Goal: Transaction & Acquisition: Obtain resource

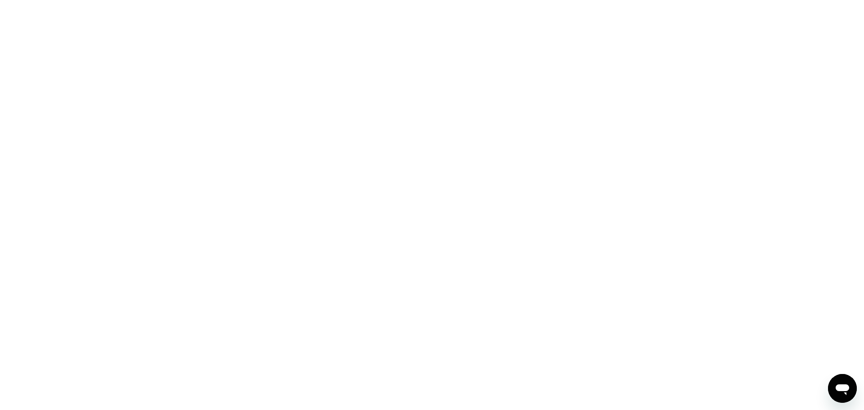
click at [446, 250] on icon "Open messaging window" at bounding box center [843, 388] width 16 height 16
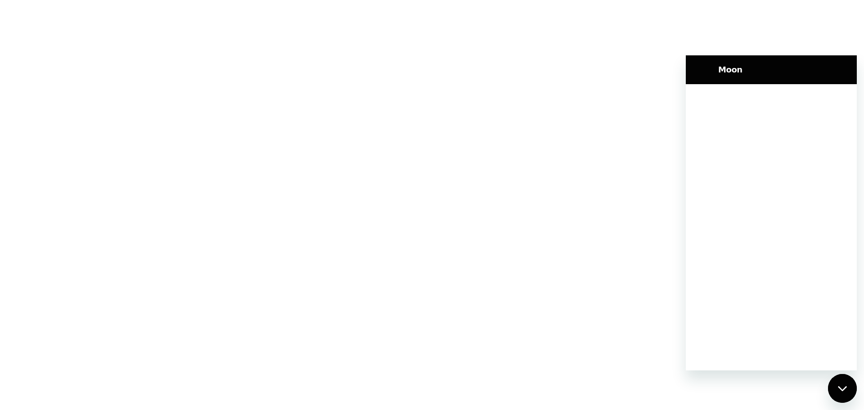
click at [446, 64] on h2 "Moon" at bounding box center [785, 69] width 133 height 11
click at [446, 51] on div at bounding box center [432, 205] width 864 height 410
click at [146, 48] on div at bounding box center [432, 205] width 864 height 410
drag, startPoint x: 64, startPoint y: 38, endPoint x: 74, endPoint y: 115, distance: 77.7
click at [65, 40] on div at bounding box center [432, 205] width 864 height 410
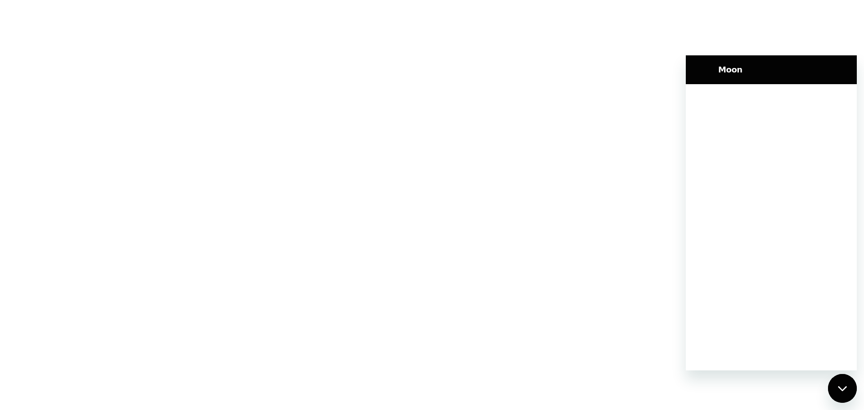
drag, startPoint x: 74, startPoint y: 115, endPoint x: 89, endPoint y: 170, distance: 56.3
click at [83, 139] on div at bounding box center [432, 205] width 864 height 410
click at [98, 183] on div at bounding box center [432, 205] width 864 height 410
drag, startPoint x: 99, startPoint y: 183, endPoint x: 103, endPoint y: 176, distance: 8.3
click at [99, 182] on div at bounding box center [432, 205] width 864 height 410
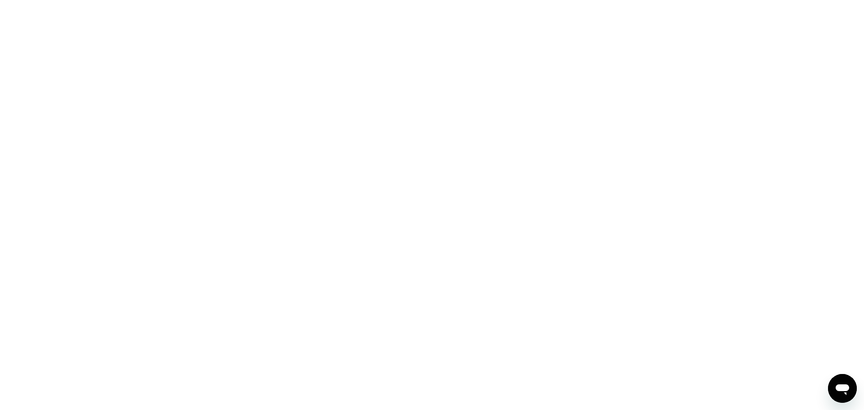
click at [183, 23] on div at bounding box center [432, 205] width 864 height 410
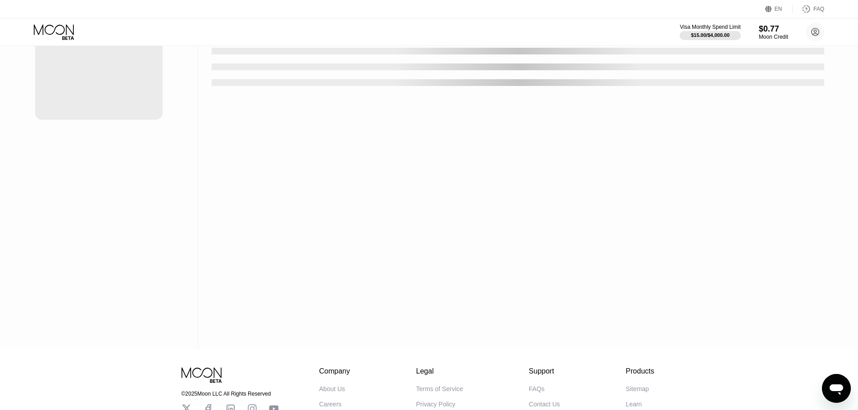
scroll to position [45, 0]
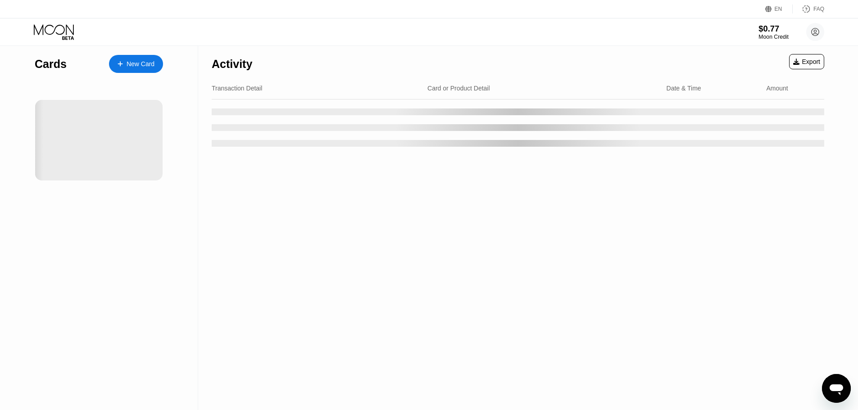
click at [767, 37] on div "Moon Credit" at bounding box center [773, 37] width 30 height 6
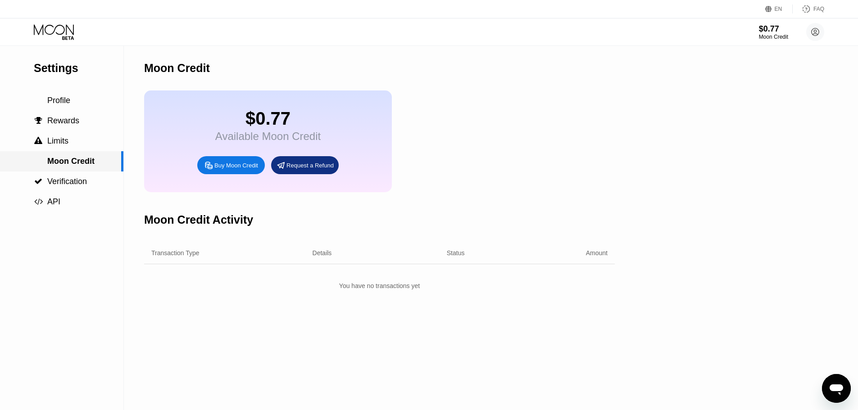
click at [84, 166] on span "Moon Credit" at bounding box center [70, 161] width 47 height 9
click at [68, 102] on span "Profile" at bounding box center [58, 100] width 23 height 9
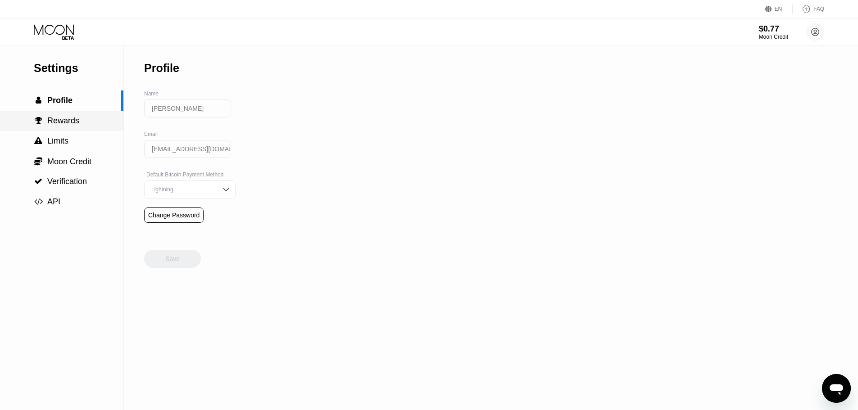
click at [78, 123] on div " Rewards" at bounding box center [61, 120] width 123 height 9
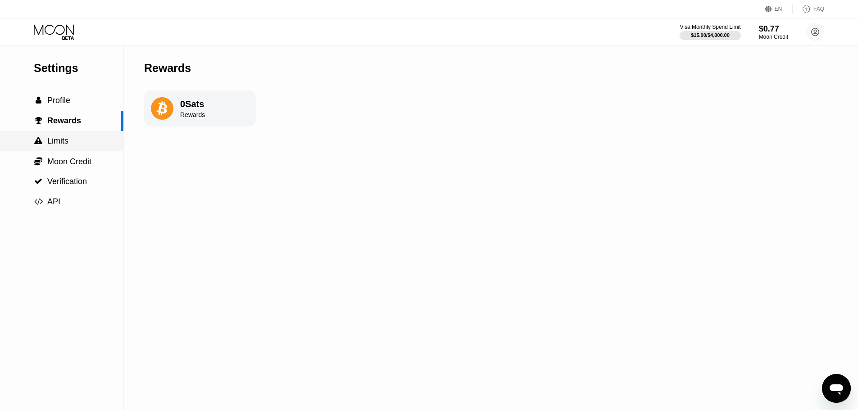
click at [75, 138] on div " Limits" at bounding box center [61, 140] width 123 height 9
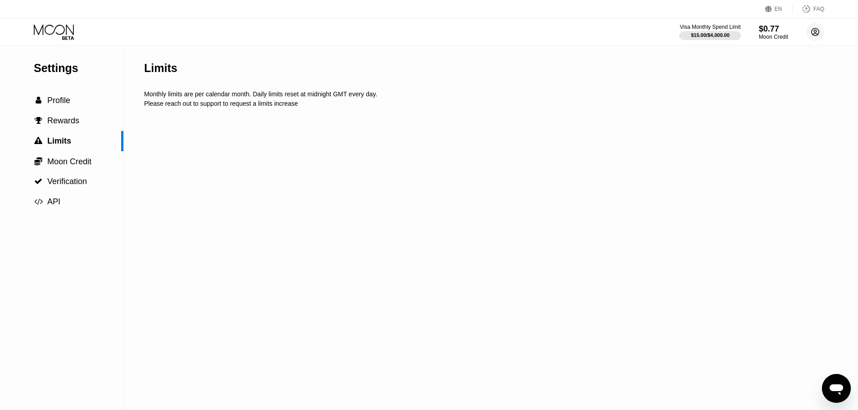
click at [809, 32] on circle at bounding box center [815, 32] width 18 height 18
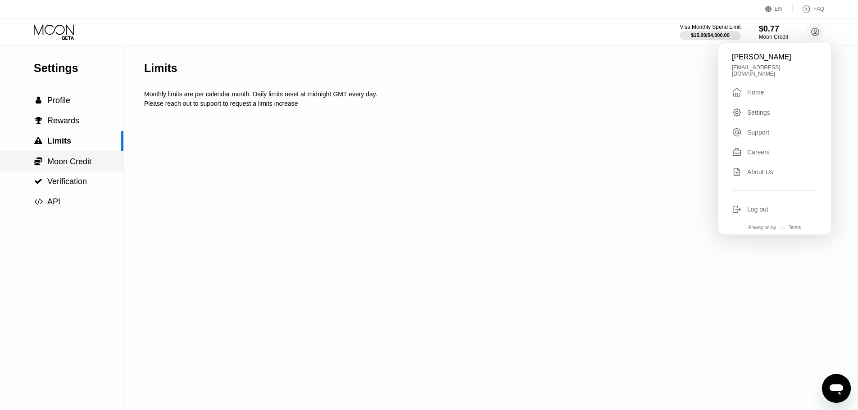
click at [74, 161] on span "Moon Credit" at bounding box center [69, 161] width 44 height 9
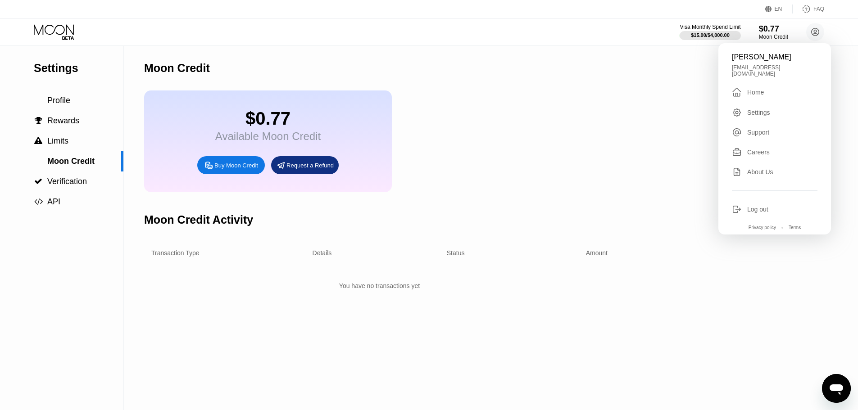
click at [247, 169] on div "Buy Moon Credit" at bounding box center [236, 166] width 44 height 8
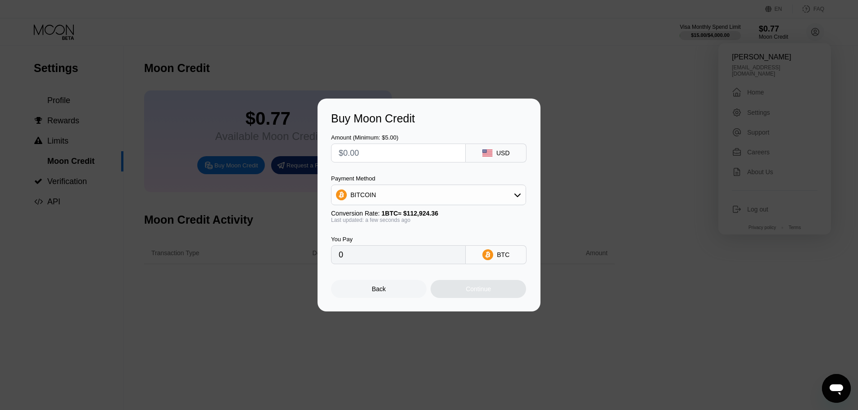
click at [396, 150] on input "text" at bounding box center [398, 153] width 119 height 18
type input "$2"
type input "0.00001772"
type input "$20"
type input "0.00017711"
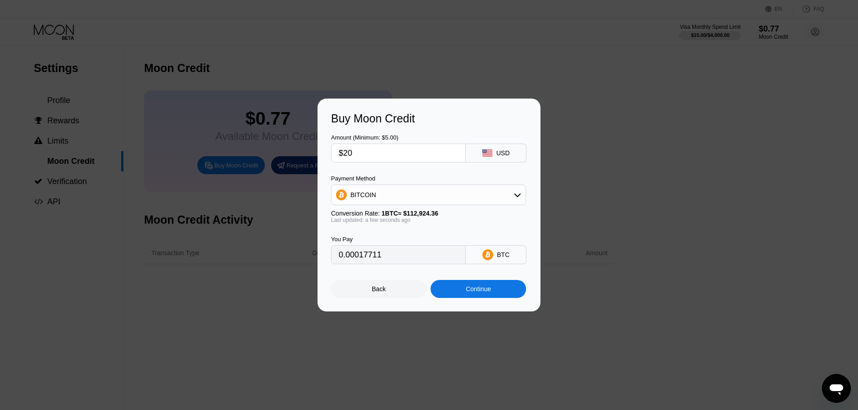
type input "$20"
click at [443, 195] on div "BITCOIN" at bounding box center [428, 195] width 194 height 18
click at [407, 236] on div "USDT on TRON" at bounding box center [434, 239] width 170 height 7
type input "20.20"
click at [357, 149] on input "$20" at bounding box center [398, 153] width 119 height 18
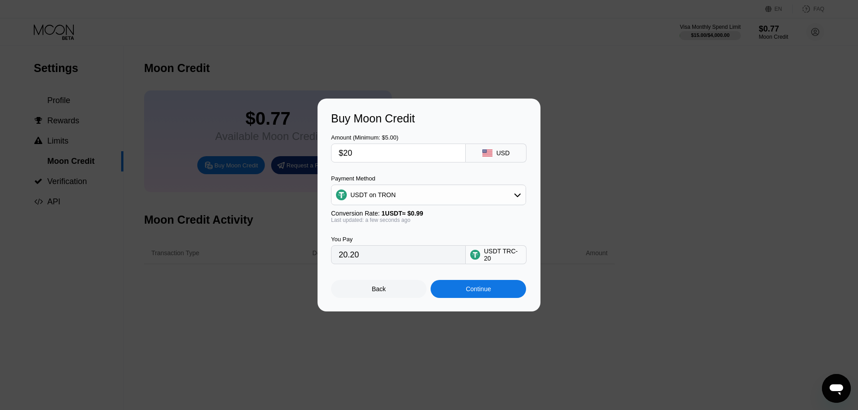
type input "$2"
type input "2.02"
type input "$23"
type input "23.23"
type input "$2"
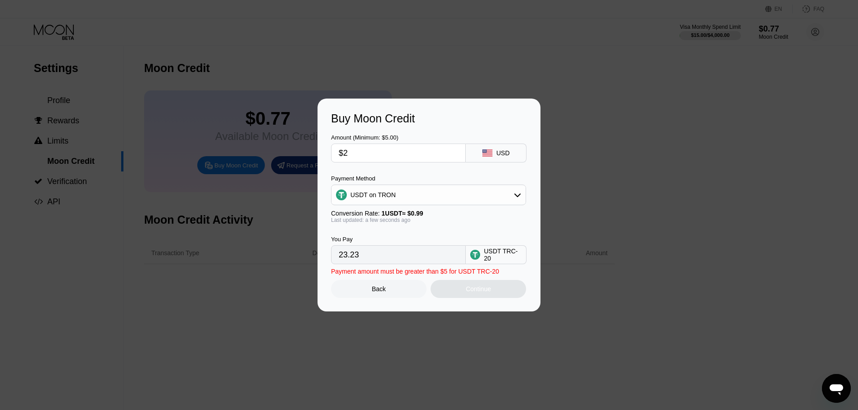
type input "2.02"
type input "$21"
type input "21.21"
type input "$21"
click at [400, 264] on input "21.21" at bounding box center [398, 255] width 119 height 18
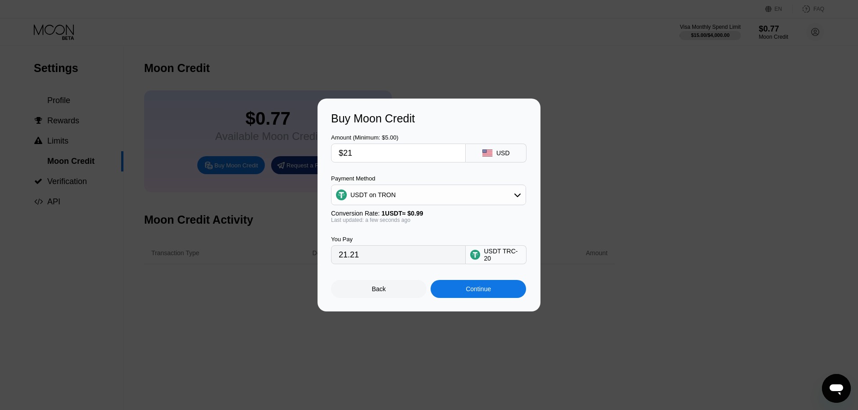
click at [398, 264] on input "21.21" at bounding box center [398, 255] width 119 height 18
click at [464, 196] on div "USDT on TRON" at bounding box center [428, 195] width 194 height 18
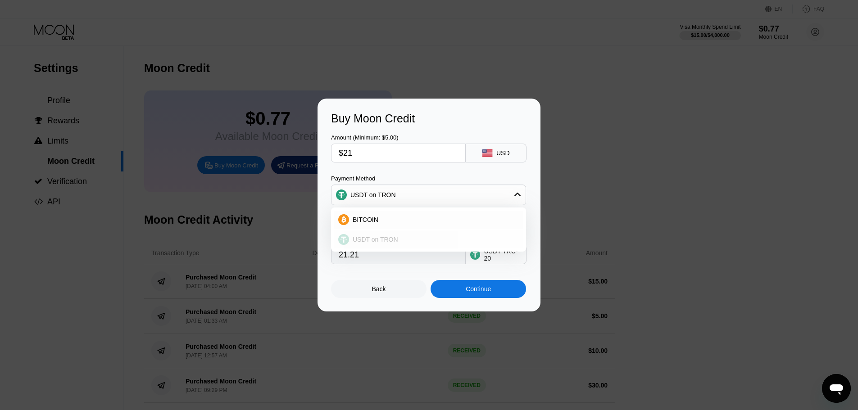
click at [454, 236] on div "USDT on TRON" at bounding box center [434, 239] width 170 height 7
click at [359, 151] on input "$21" at bounding box center [398, 153] width 119 height 18
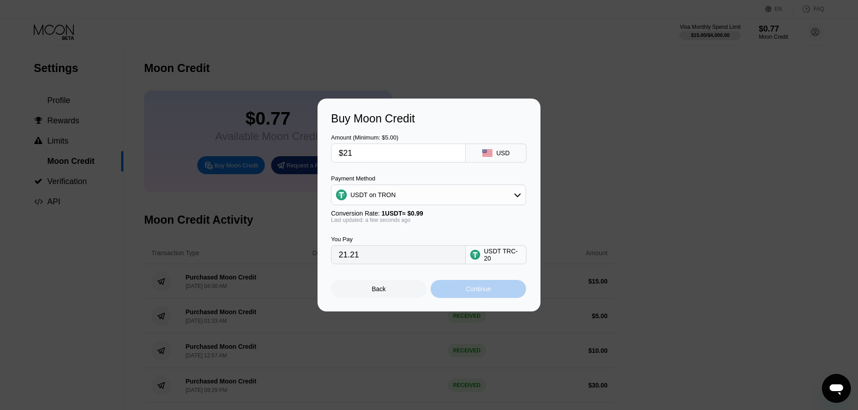
click at [469, 292] on div "Continue" at bounding box center [478, 288] width 25 height 7
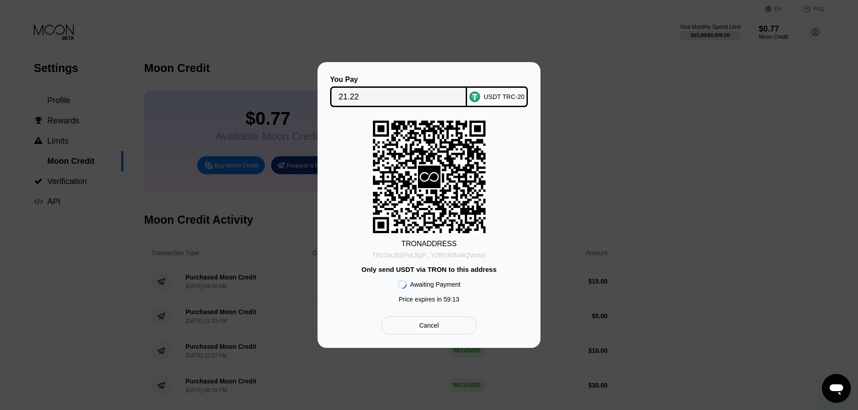
click at [463, 256] on div "TRz3aUEj5FyL5pP...YZRYA8fv4tQVomn" at bounding box center [428, 255] width 113 height 7
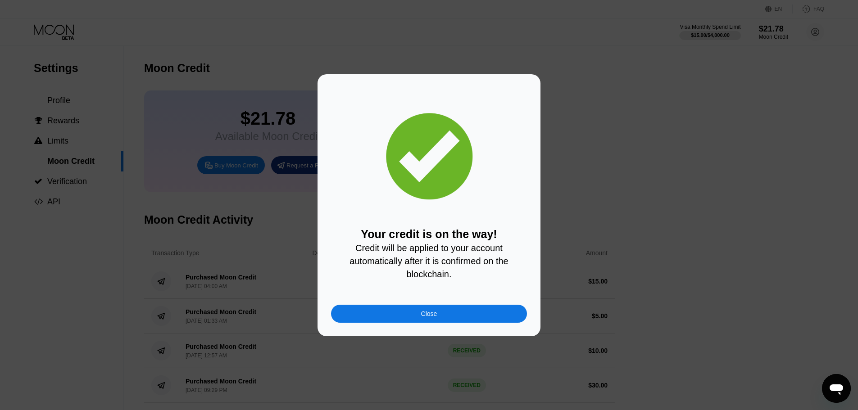
click at [446, 320] on div "Close" at bounding box center [429, 314] width 196 height 18
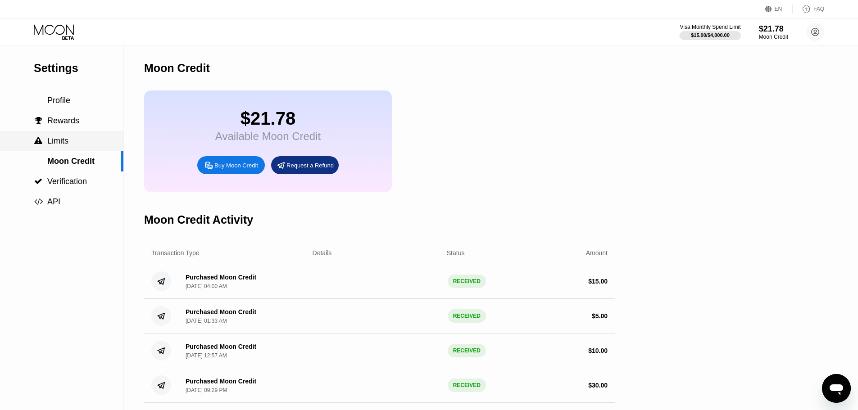
click at [64, 145] on span "Limits" at bounding box center [57, 140] width 21 height 9
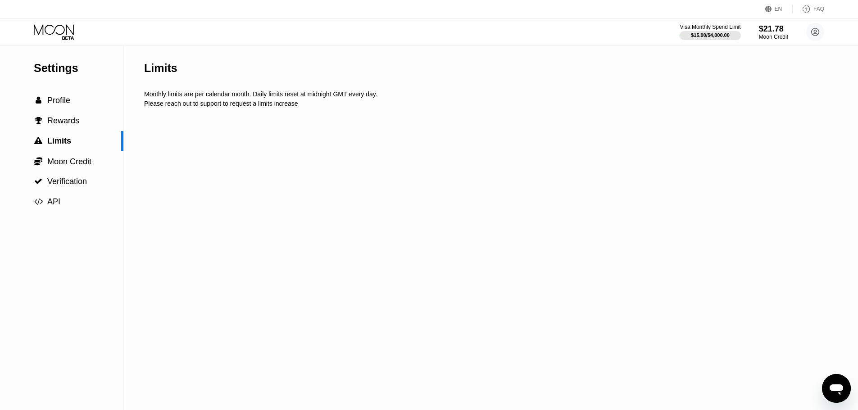
drag, startPoint x: 137, startPoint y: 94, endPoint x: 243, endPoint y: 104, distance: 106.3
click at [243, 104] on div "Settings  Profile  Rewards  Limits  Moon Credit  Verification  API Limits…" at bounding box center [429, 228] width 858 height 364
drag, startPoint x: 303, startPoint y: 106, endPoint x: 240, endPoint y: 106, distance: 63.0
click at [240, 106] on div "Please reach out to support to request a limits increase" at bounding box center [487, 103] width 686 height 7
drag, startPoint x: 266, startPoint y: 106, endPoint x: 202, endPoint y: 95, distance: 64.9
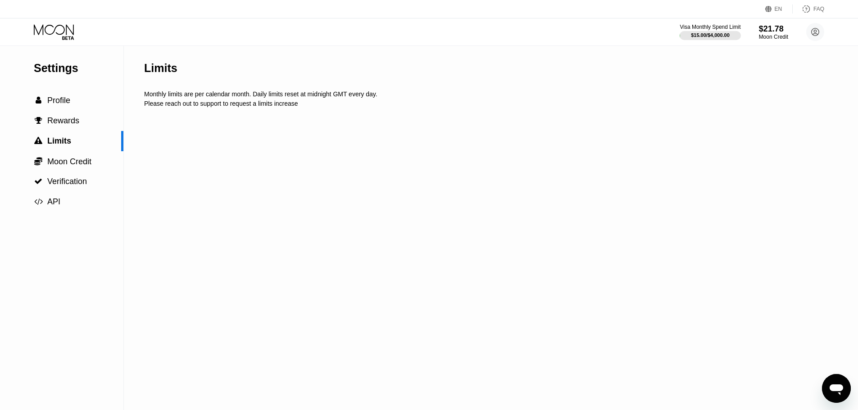
click at [202, 95] on div "Limits Monthly limits are per calendar month. Daily limits reset at midnight GM…" at bounding box center [487, 228] width 686 height 364
click at [66, 124] on span "Rewards" at bounding box center [63, 120] width 32 height 9
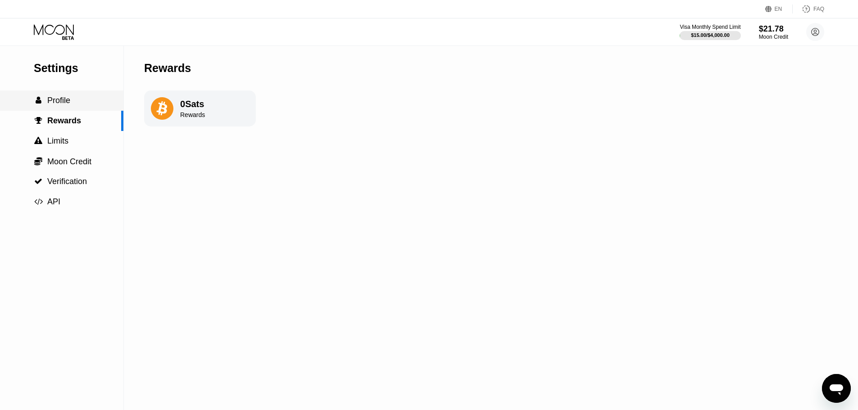
click at [71, 104] on div " Profile" at bounding box center [61, 100] width 123 height 9
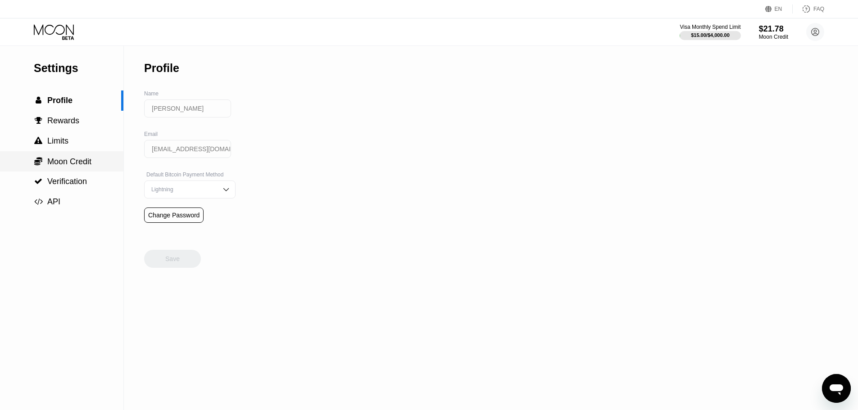
click at [76, 166] on span "Moon Credit" at bounding box center [69, 161] width 44 height 9
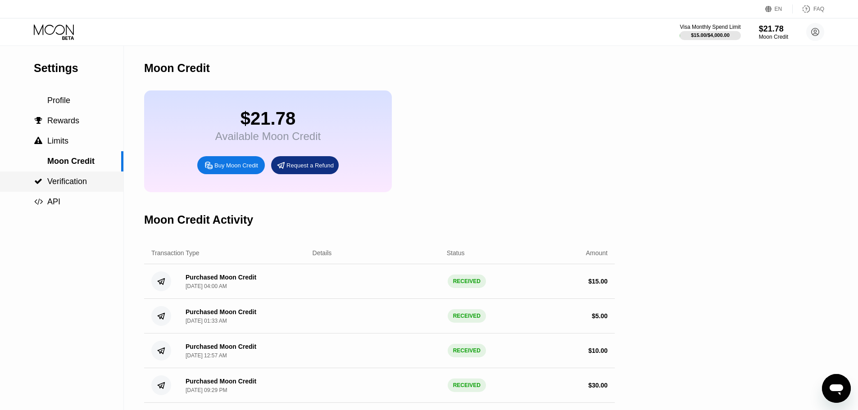
click at [77, 186] on span "Verification" at bounding box center [67, 181] width 40 height 9
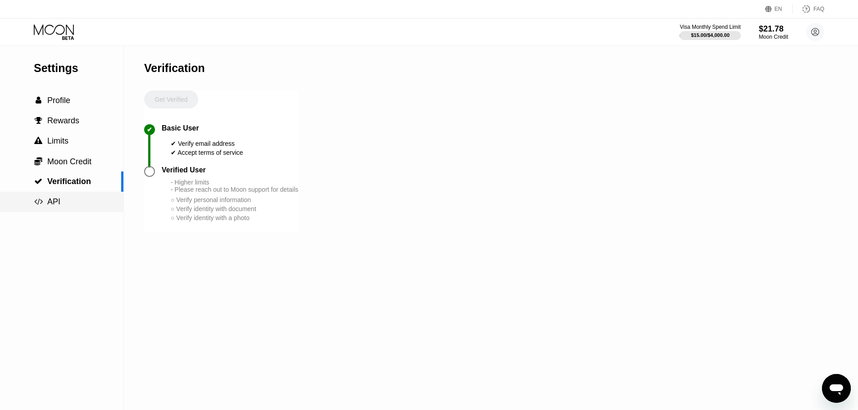
click at [68, 200] on div " API" at bounding box center [61, 201] width 123 height 9
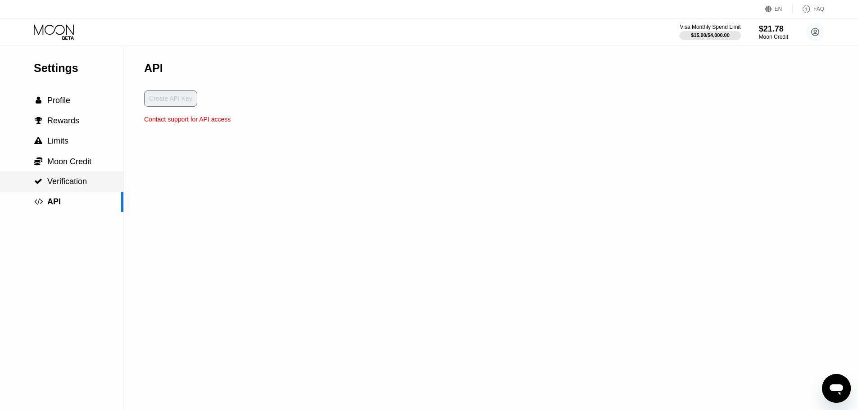
click at [69, 178] on div " Verification" at bounding box center [61, 182] width 123 height 20
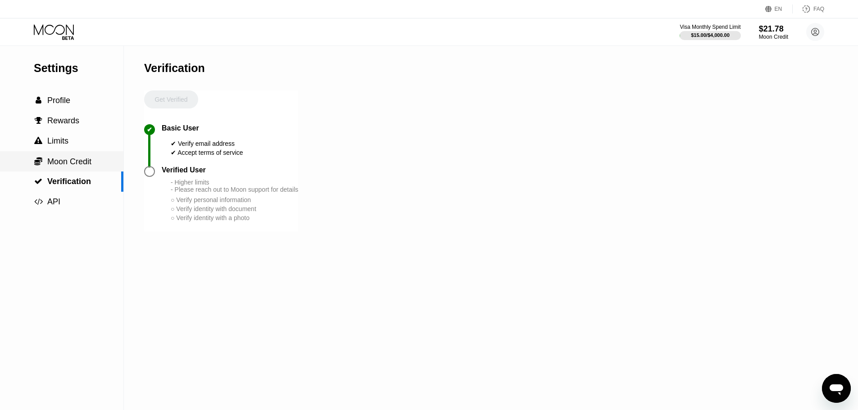
click at [69, 158] on span "Moon Credit" at bounding box center [69, 161] width 44 height 9
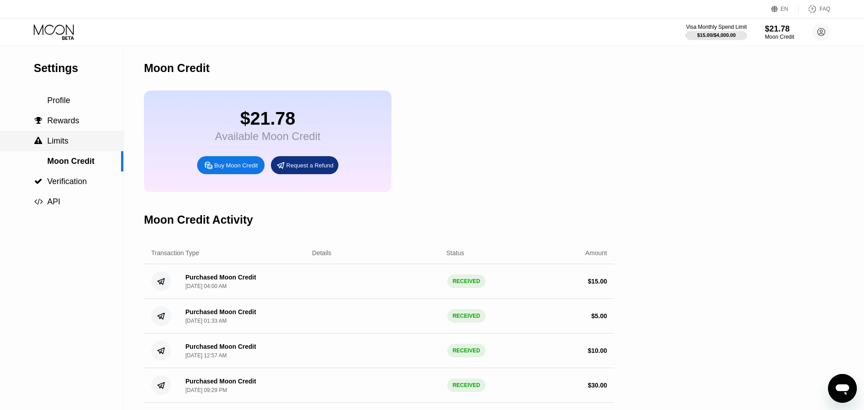
click at [69, 145] on div " Limits" at bounding box center [61, 140] width 123 height 9
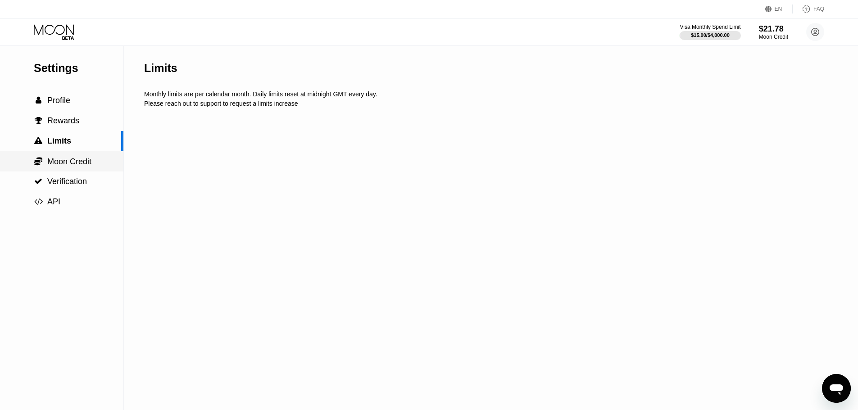
click at [65, 163] on span "Moon Credit" at bounding box center [69, 161] width 44 height 9
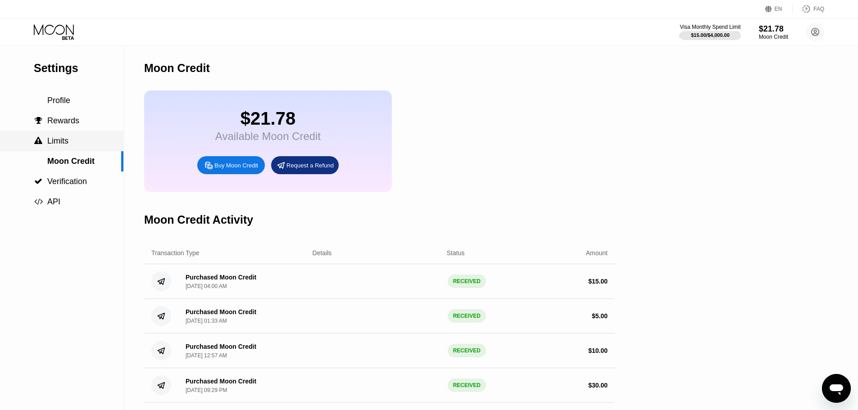
click at [74, 146] on div " Limits" at bounding box center [61, 140] width 123 height 9
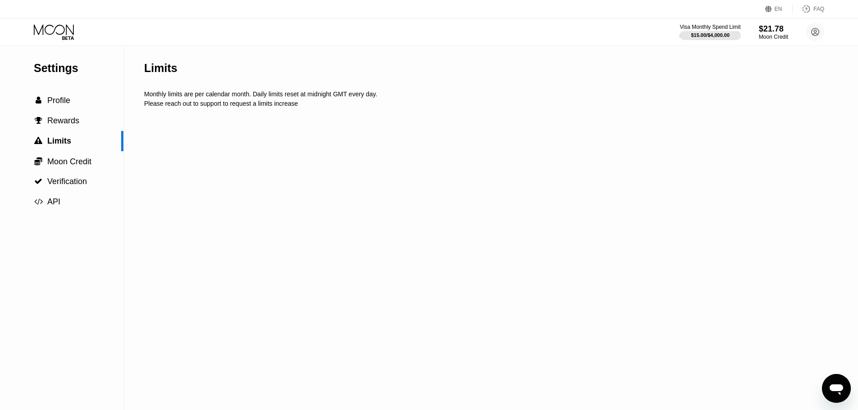
drag, startPoint x: 143, startPoint y: 94, endPoint x: 262, endPoint y: 110, distance: 120.4
click at [260, 110] on div "Settings  Profile  Rewards  Limits  Moon Credit  Verification  API Limits…" at bounding box center [429, 228] width 858 height 364
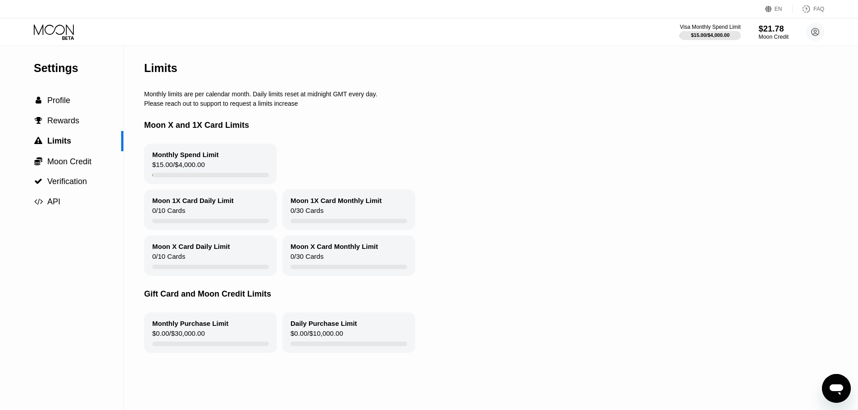
click at [770, 36] on div "Moon Credit" at bounding box center [773, 37] width 30 height 6
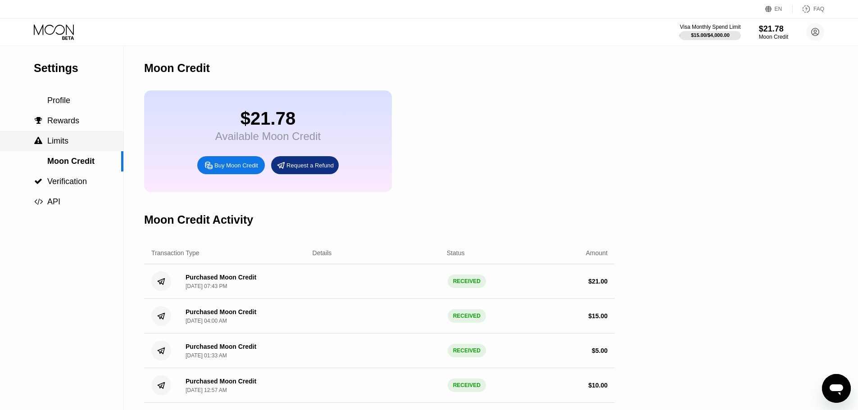
click at [69, 145] on div " Limits" at bounding box center [61, 140] width 123 height 9
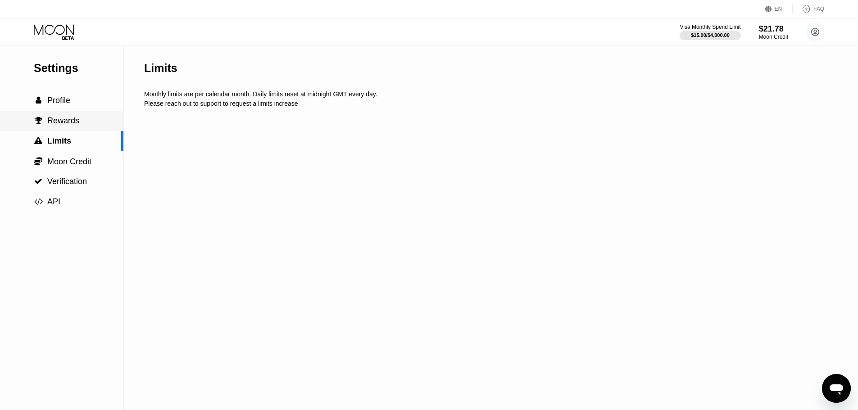
click at [66, 125] on span "Rewards" at bounding box center [63, 120] width 32 height 9
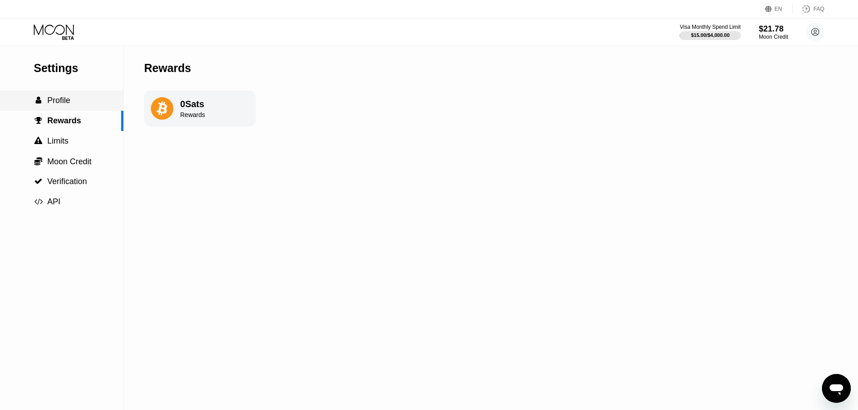
click at [66, 96] on div " Profile" at bounding box center [61, 100] width 123 height 20
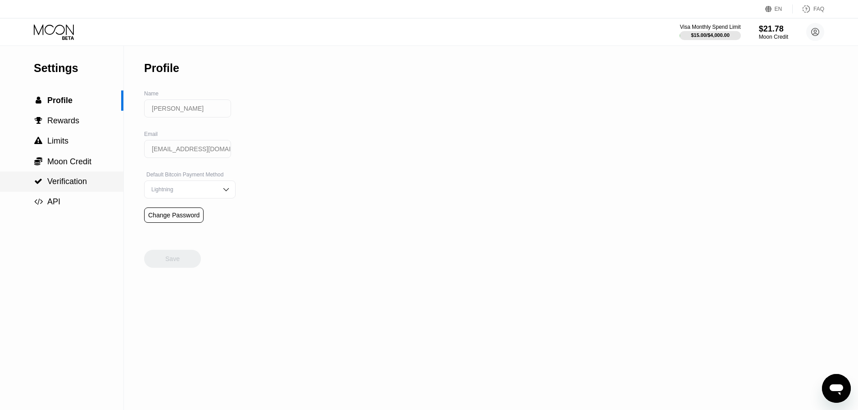
click at [67, 184] on span "Verification" at bounding box center [67, 181] width 40 height 9
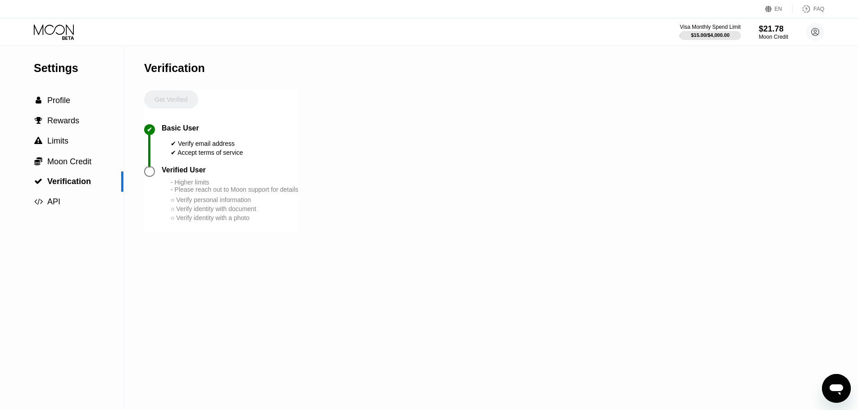
click at [149, 177] on div at bounding box center [149, 171] width 11 height 11
click at [816, 35] on circle at bounding box center [815, 32] width 18 height 18
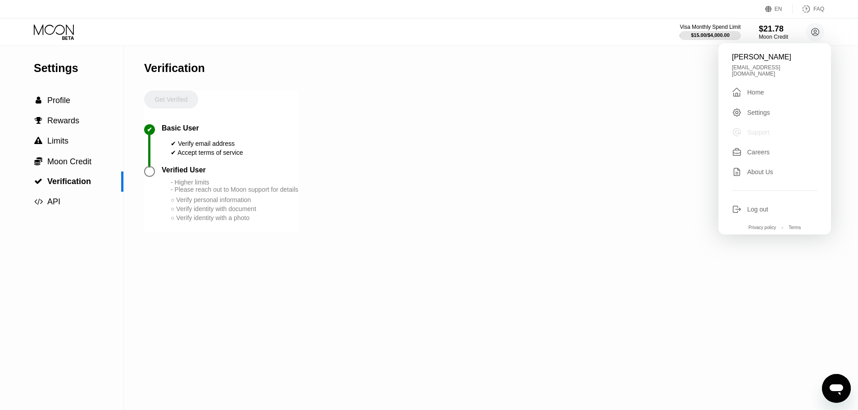
click at [765, 129] on div "Support" at bounding box center [758, 132] width 22 height 7
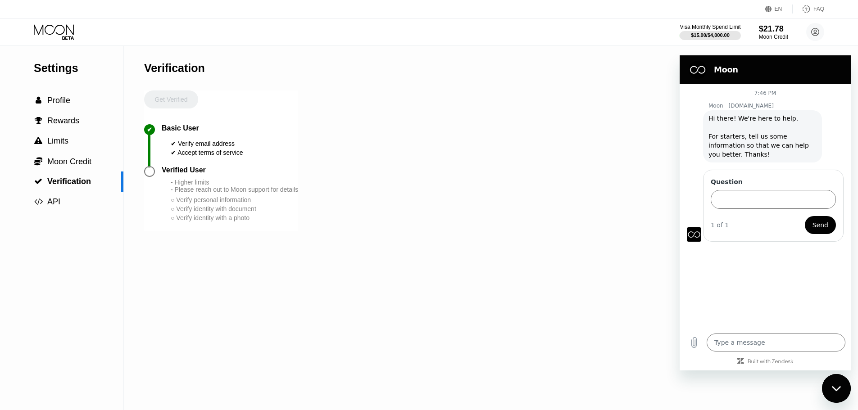
type textarea "x"
click at [759, 194] on input "Question" at bounding box center [772, 199] width 125 height 19
paste input "I just deposited $20, but it's showing a limit warning. How can I use this?"
type input "Hi, I just deposited $20, but it's showing a limit warning. How can I use this?"
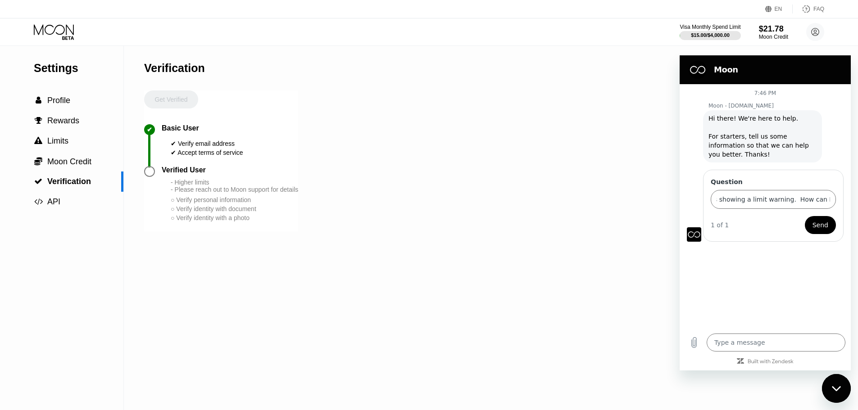
scroll to position [0, 0]
click at [817, 226] on span "Send" at bounding box center [820, 225] width 16 height 11
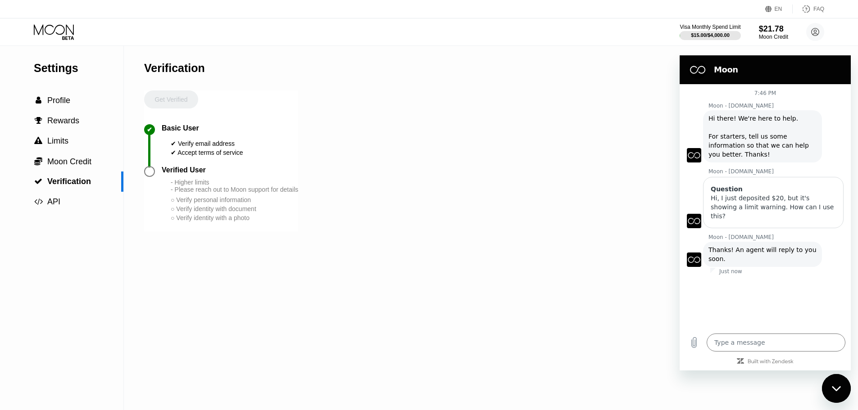
drag, startPoint x: 708, startPoint y: 241, endPoint x: 729, endPoint y: 248, distance: 22.6
click at [729, 248] on div "Moon - paywithmoon.com says: Thanks! An agent will reply to you soon." at bounding box center [762, 254] width 119 height 25
copy span "Thanks! An agent will reply to you soon."
drag, startPoint x: 705, startPoint y: 118, endPoint x: 746, endPoint y: 160, distance: 59.2
click at [746, 160] on div "Moon - paywithmoon.com says: Hi there! We're here to help. For starters, tell u…" at bounding box center [762, 136] width 119 height 52
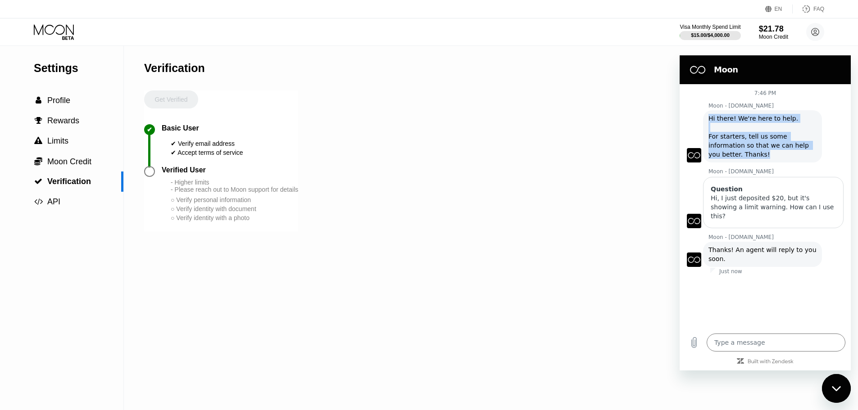
copy span "Hi there! We're here to help. For starters, tell us some information so that we…"
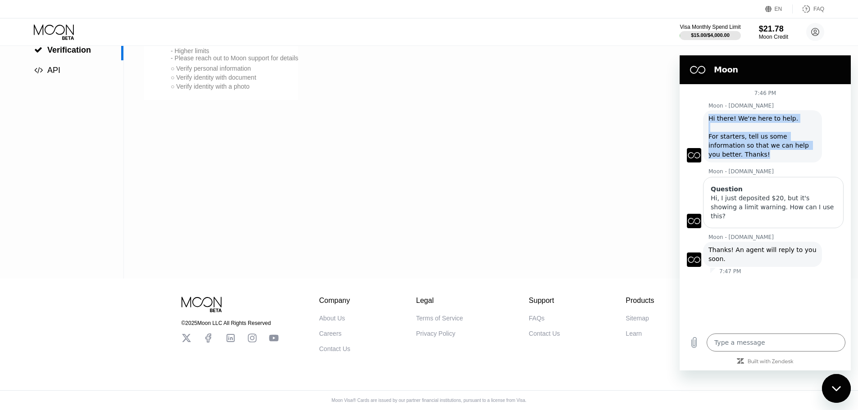
type textarea "x"
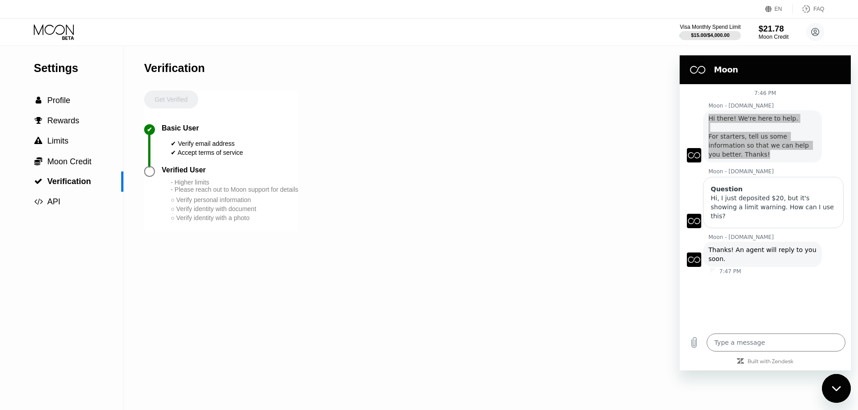
click at [781, 37] on div "Moon Credit" at bounding box center [773, 37] width 30 height 6
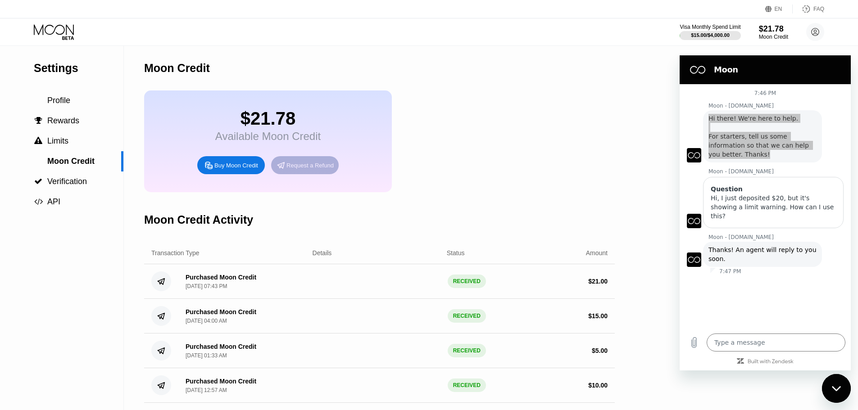
click at [277, 174] on div "Request a Refund" at bounding box center [305, 165] width 68 height 18
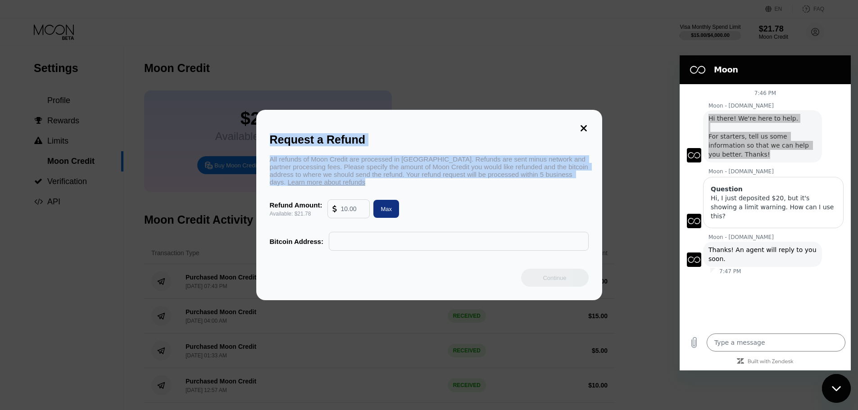
drag, startPoint x: 271, startPoint y: 133, endPoint x: 367, endPoint y: 187, distance: 109.8
click at [367, 187] on div "Request a Refund All refunds of Moon Credit are processed in Bitcoin. Refunds a…" at bounding box center [429, 205] width 346 height 190
copy div "Request a Refund All refunds of Moon Credit are processed in Bitcoin. Refunds a…"
click at [389, 213] on div "Max" at bounding box center [385, 209] width 11 height 8
type input "21.78"
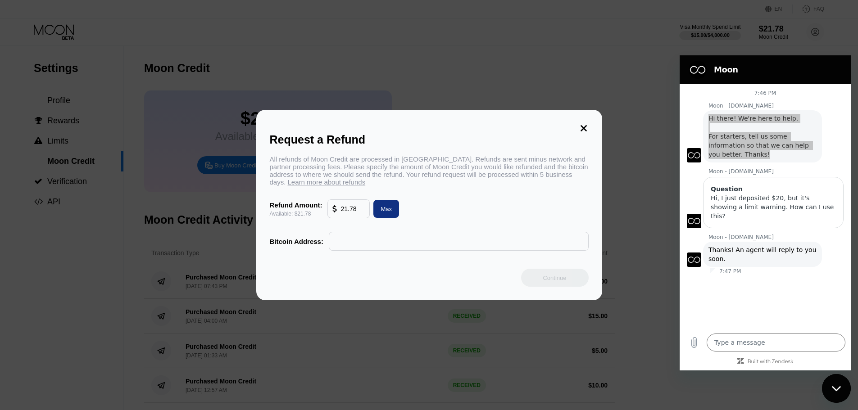
click at [374, 250] on input "text" at bounding box center [459, 241] width 250 height 18
click at [830, 390] on div "Close messaging window" at bounding box center [836, 388] width 27 height 27
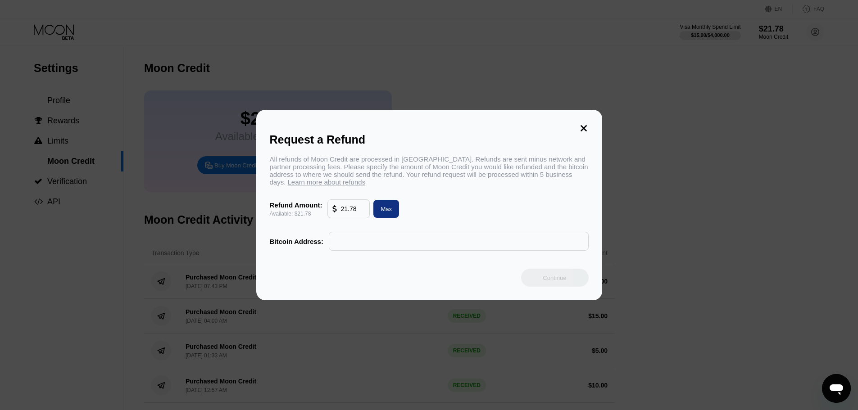
click at [389, 246] on input "text" at bounding box center [459, 241] width 250 height 18
type textarea "x"
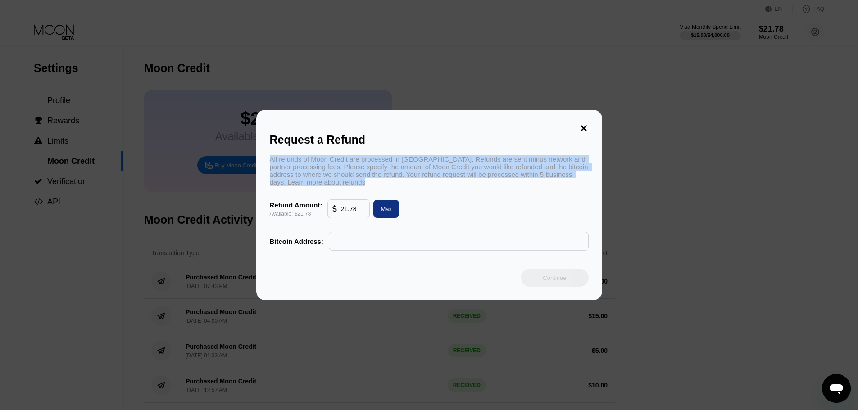
drag, startPoint x: 268, startPoint y: 155, endPoint x: 574, endPoint y: 181, distance: 307.2
click at [574, 181] on div "Request a Refund All refunds of Moon Credit are processed in Bitcoin. Refunds a…" at bounding box center [429, 205] width 346 height 190
copy div "All refunds of Moon Credit are processed in Bitcoin. Refunds are sent minus net…"
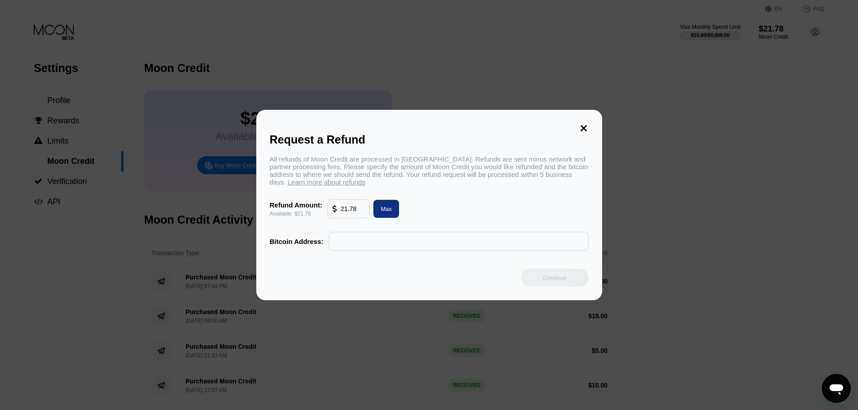
click at [396, 240] on input "text" at bounding box center [459, 241] width 250 height 18
paste input "34mYUmAXsRMQ2BemVRDHCaEpU1KnZhosYG"
type input "34mYUmAXsRMQ2BemVRDHCaEpU1KnZhosYG"
click at [544, 282] on div "Continue" at bounding box center [553, 278] width 23 height 8
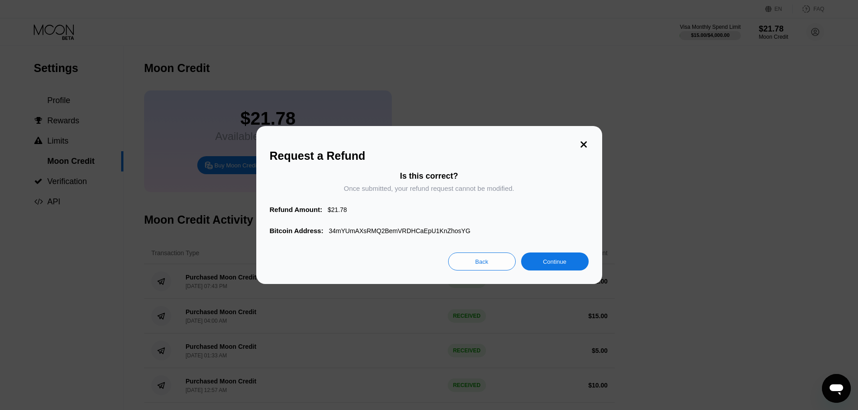
click at [546, 266] on div "Continue" at bounding box center [553, 262] width 23 height 8
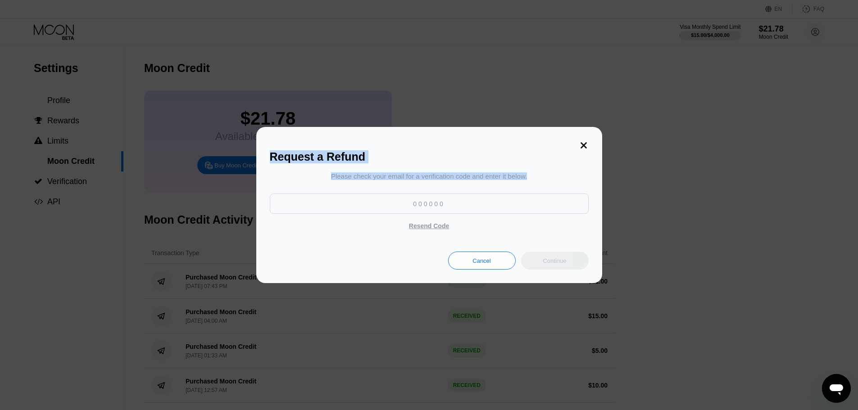
drag, startPoint x: 271, startPoint y: 153, endPoint x: 534, endPoint y: 179, distance: 264.7
click at [534, 179] on div "Request a Refund Please check your email for a verification code and enter it b…" at bounding box center [429, 205] width 346 height 156
copy div "Request a Refund Please check your email for a verification code and enter it b…"
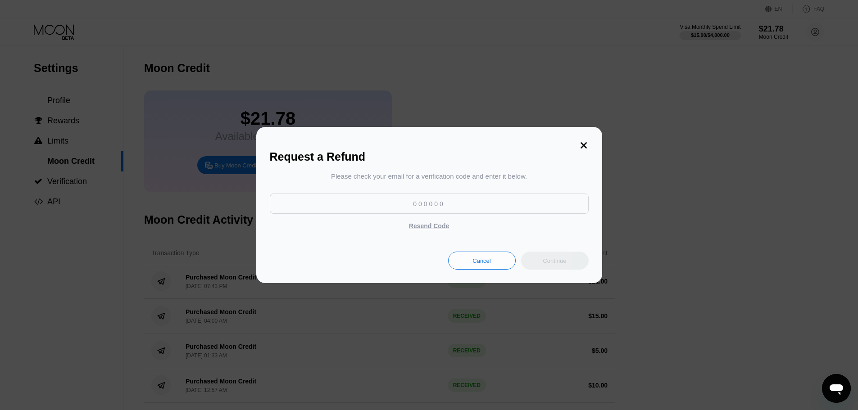
click at [479, 212] on input at bounding box center [429, 204] width 319 height 20
drag, startPoint x: 445, startPoint y: 206, endPoint x: 367, endPoint y: 183, distance: 81.2
click at [374, 202] on input at bounding box center [429, 204] width 319 height 20
type textarea "x"
click at [439, 208] on input at bounding box center [429, 204] width 319 height 20
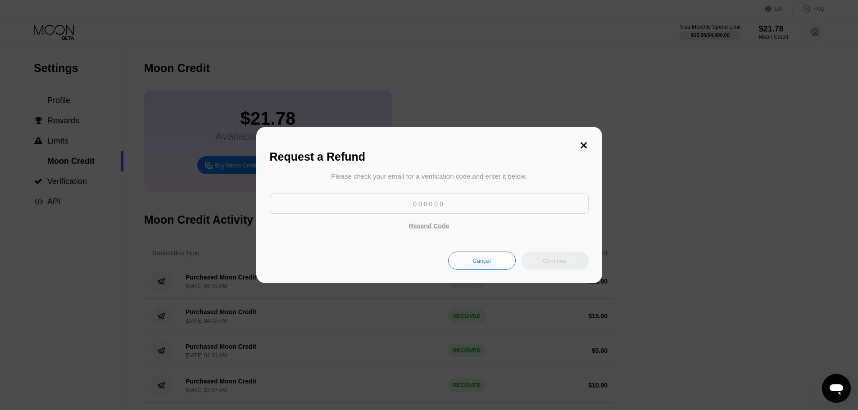
paste input "616343"
type input "616343"
type textarea "x"
type input "616343"
click at [542, 263] on div "Continue" at bounding box center [555, 261] width 68 height 18
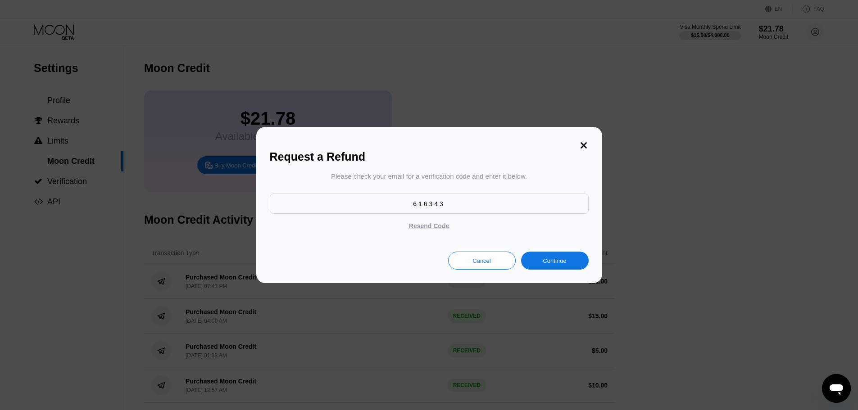
click at [560, 262] on div "Continue" at bounding box center [553, 261] width 23 height 8
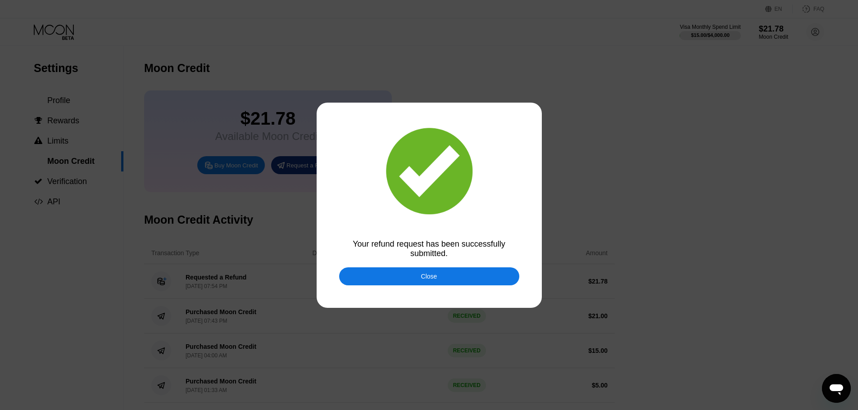
drag, startPoint x: 353, startPoint y: 242, endPoint x: 465, endPoint y: 260, distance: 113.5
click at [465, 260] on div "Your refund request has been successfully submitted. Close" at bounding box center [429, 205] width 858 height 410
drag, startPoint x: 452, startPoint y: 254, endPoint x: 355, endPoint y: 241, distance: 98.6
click at [355, 241] on div "Your refund request has been successfully submitted." at bounding box center [429, 249] width 180 height 19
copy div "Your refund request has been successfully submitted."
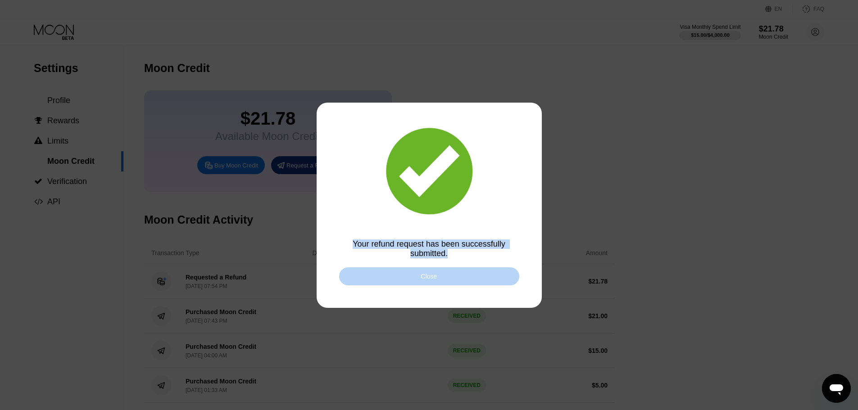
click at [498, 281] on div "Close" at bounding box center [429, 276] width 180 height 18
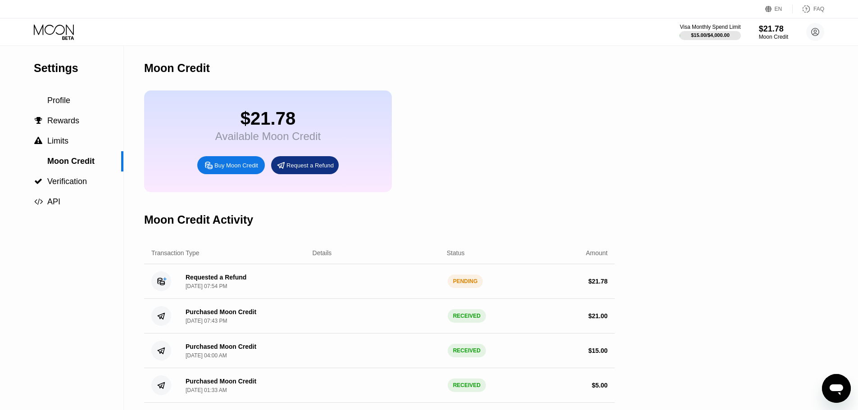
type textarea "x"
